Goal: Transaction & Acquisition: Subscribe to service/newsletter

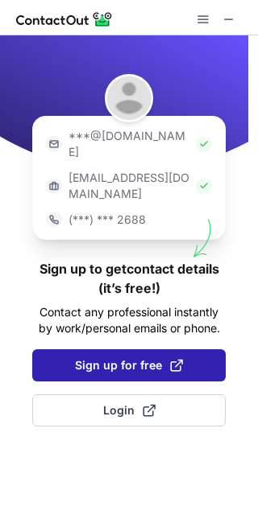
click at [151, 357] on span "Sign up for free" at bounding box center [129, 365] width 108 height 16
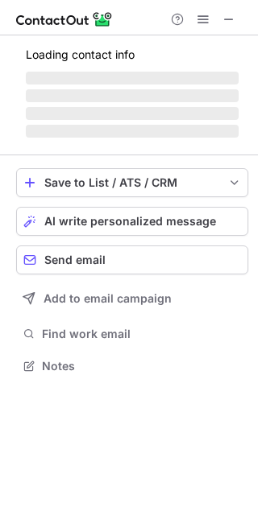
scroll to position [8, 8]
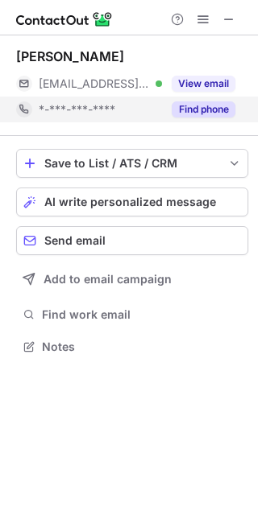
click at [213, 114] on button "Find phone" at bounding box center [203, 109] width 64 height 16
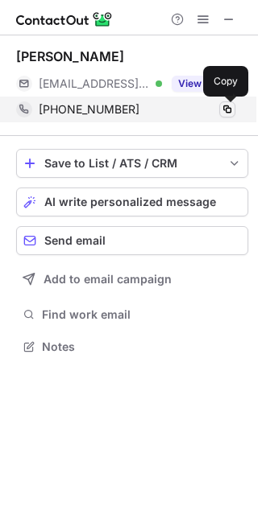
click at [223, 114] on span at bounding box center [227, 109] width 13 height 13
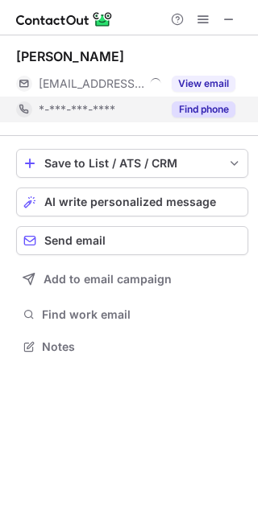
scroll to position [8, 8]
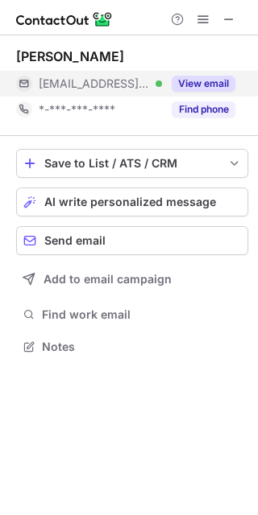
click at [200, 87] on button "View email" at bounding box center [203, 84] width 64 height 16
click at [162, 87] on div "***@mgmresorts.com Verified" at bounding box center [100, 83] width 123 height 14
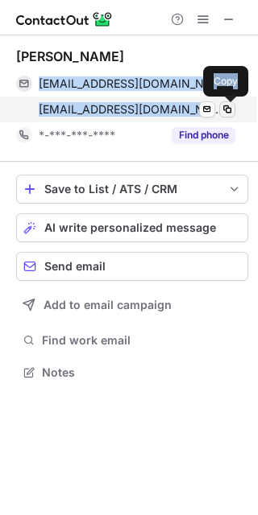
click at [228, 114] on span at bounding box center [227, 109] width 13 height 13
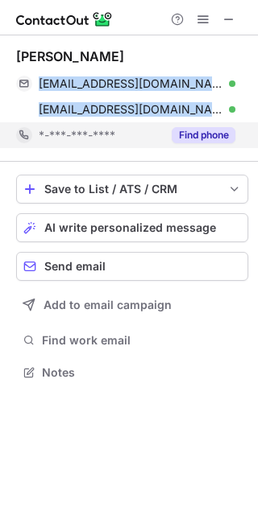
click at [205, 134] on button "Find phone" at bounding box center [203, 135] width 64 height 16
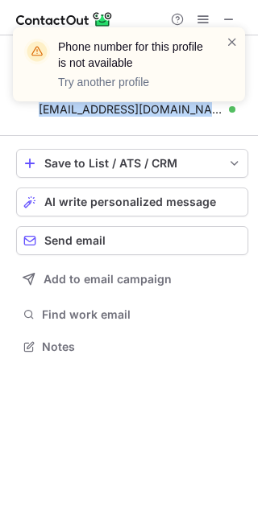
scroll to position [335, 258]
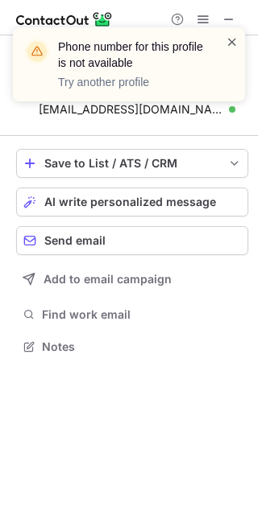
click at [234, 39] on span at bounding box center [231, 42] width 13 height 16
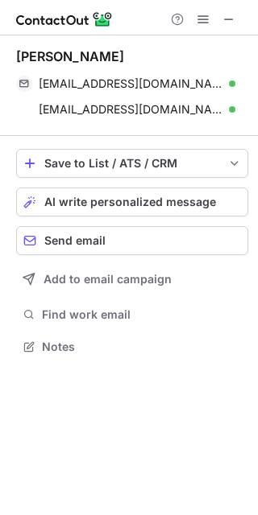
click at [60, 51] on div "Tracy Taylor" at bounding box center [70, 56] width 108 height 16
click at [50, 54] on div "Tracy Taylor" at bounding box center [70, 56] width 108 height 16
click at [51, 55] on div "Tracy Taylor" at bounding box center [70, 56] width 108 height 16
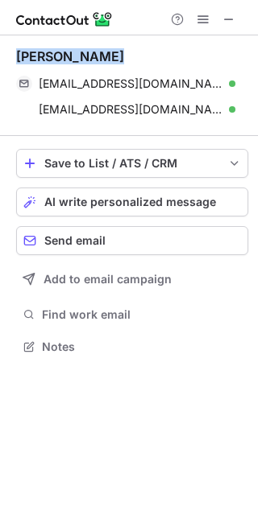
click at [51, 55] on div "Tracy Taylor" at bounding box center [70, 56] width 108 height 16
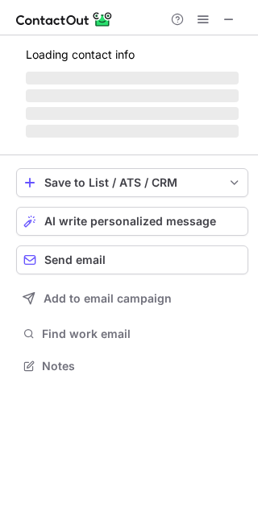
scroll to position [8, 8]
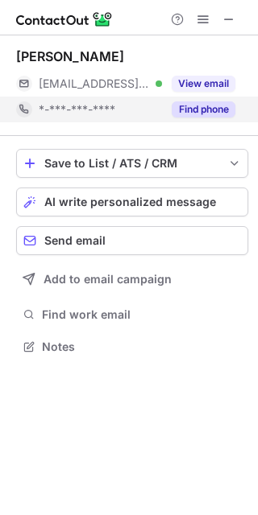
click at [196, 120] on div "Find phone" at bounding box center [198, 110] width 73 height 26
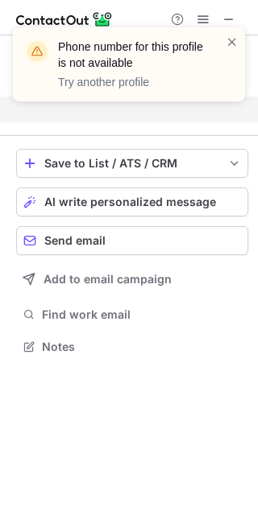
scroll to position [309, 258]
